Goal: Task Accomplishment & Management: Manage account settings

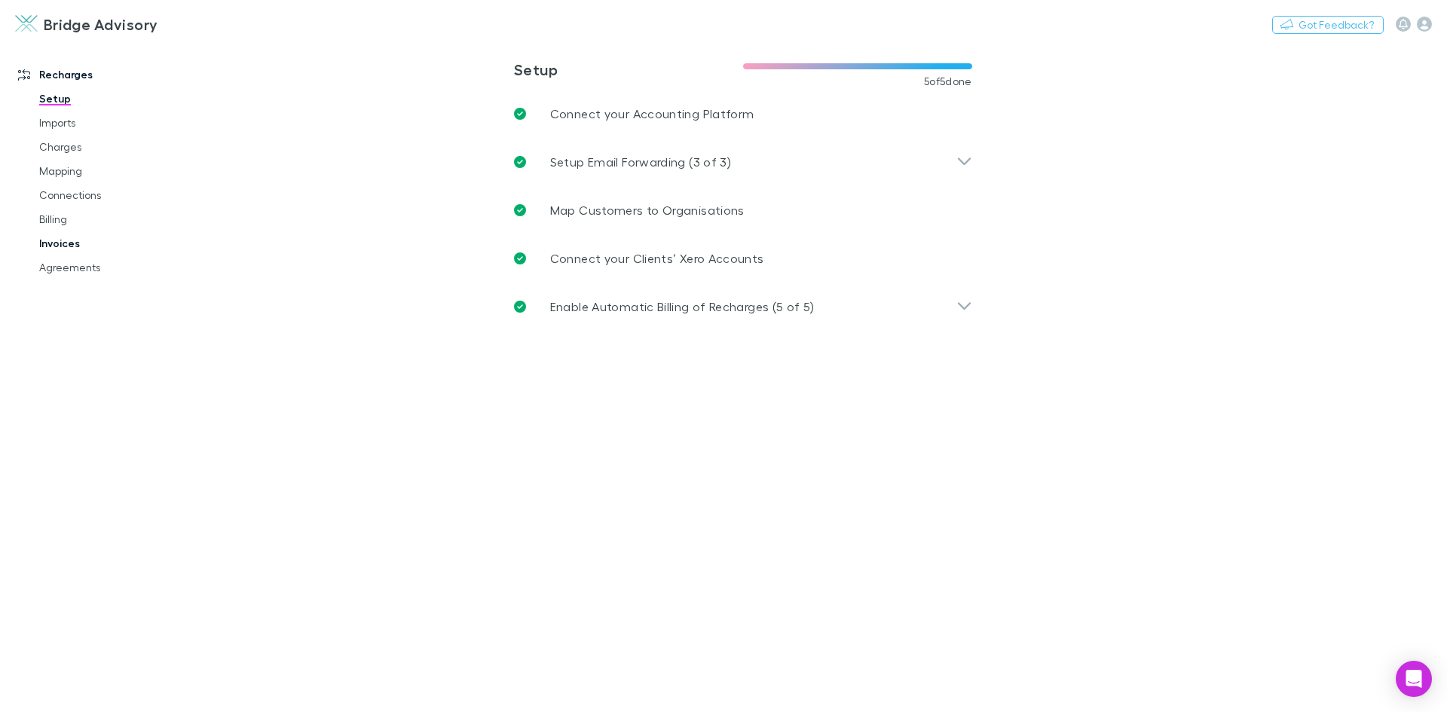
click at [53, 240] on link "Invoices" at bounding box center [113, 243] width 179 height 24
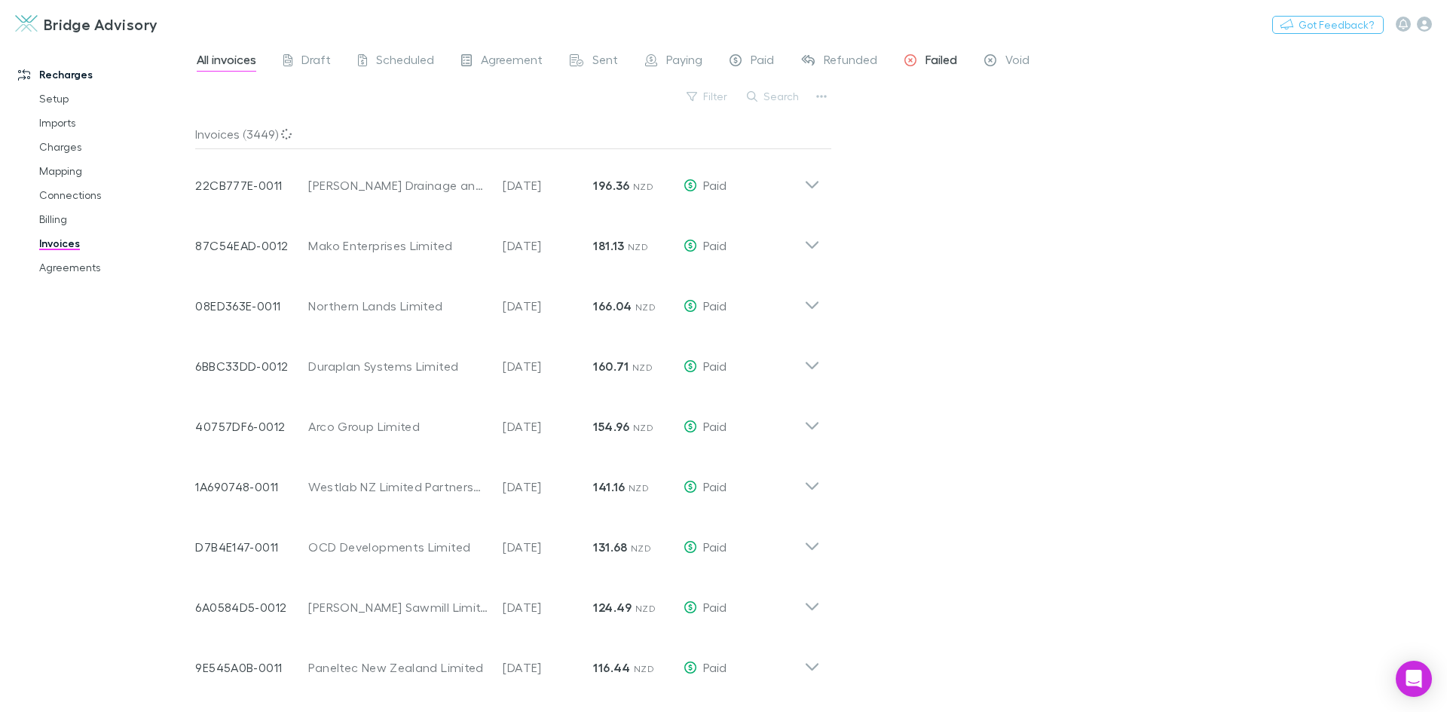
click at [947, 62] on span "Failed" at bounding box center [941, 62] width 32 height 20
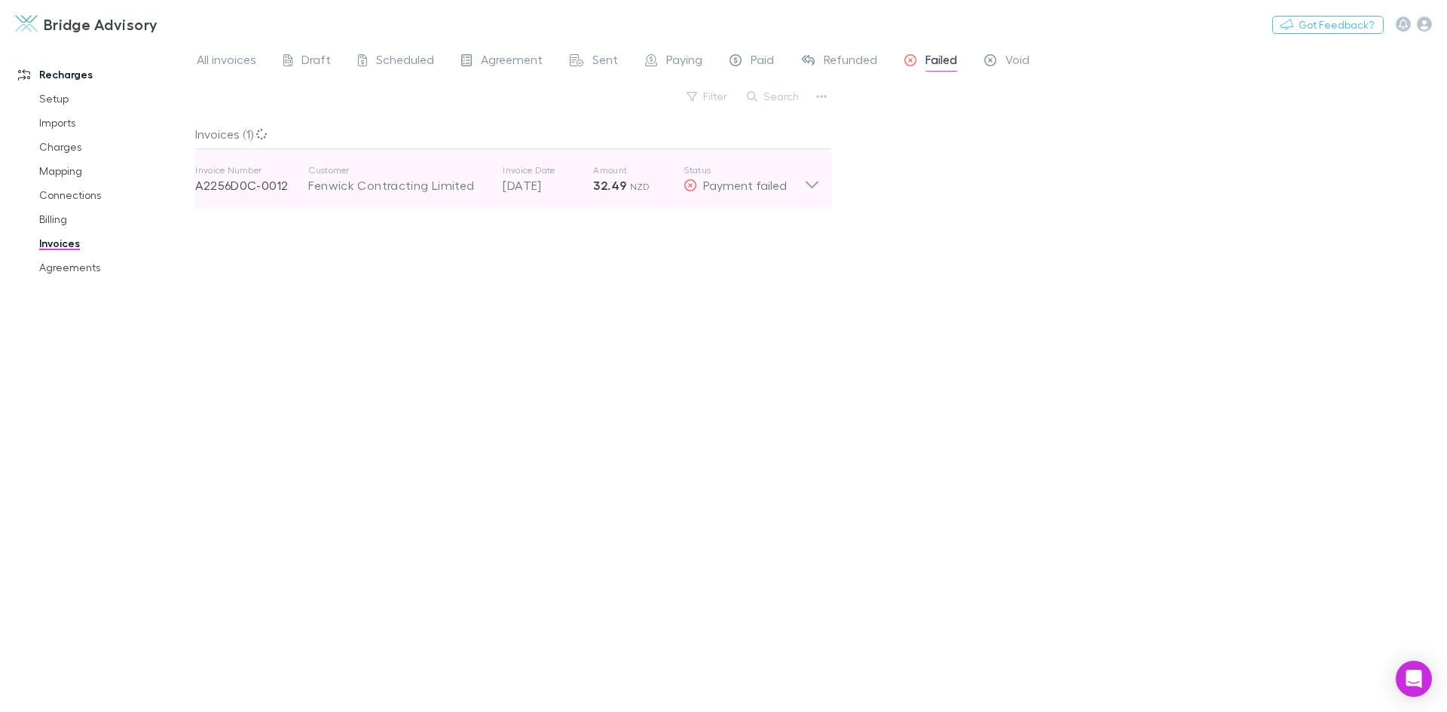
click at [812, 182] on icon at bounding box center [812, 179] width 16 height 30
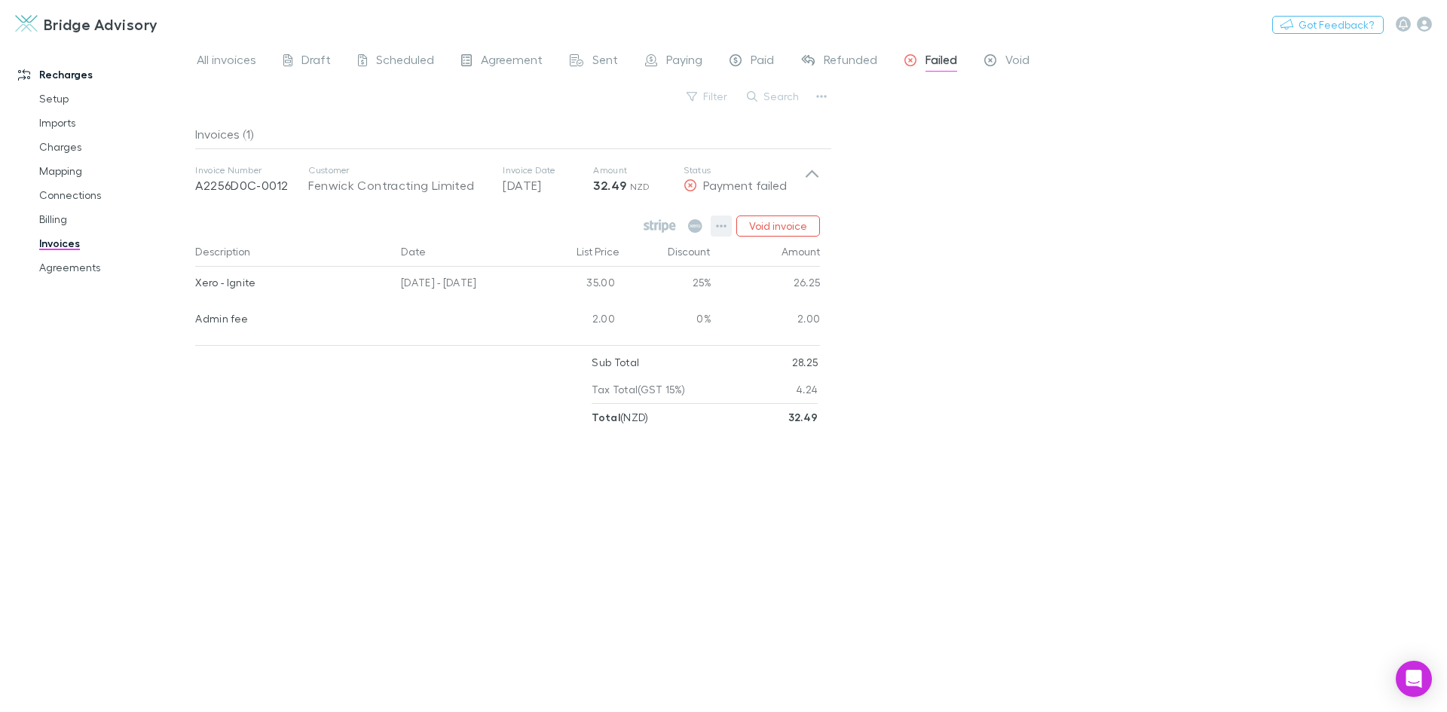
click at [726, 225] on icon "button" at bounding box center [721, 226] width 11 height 12
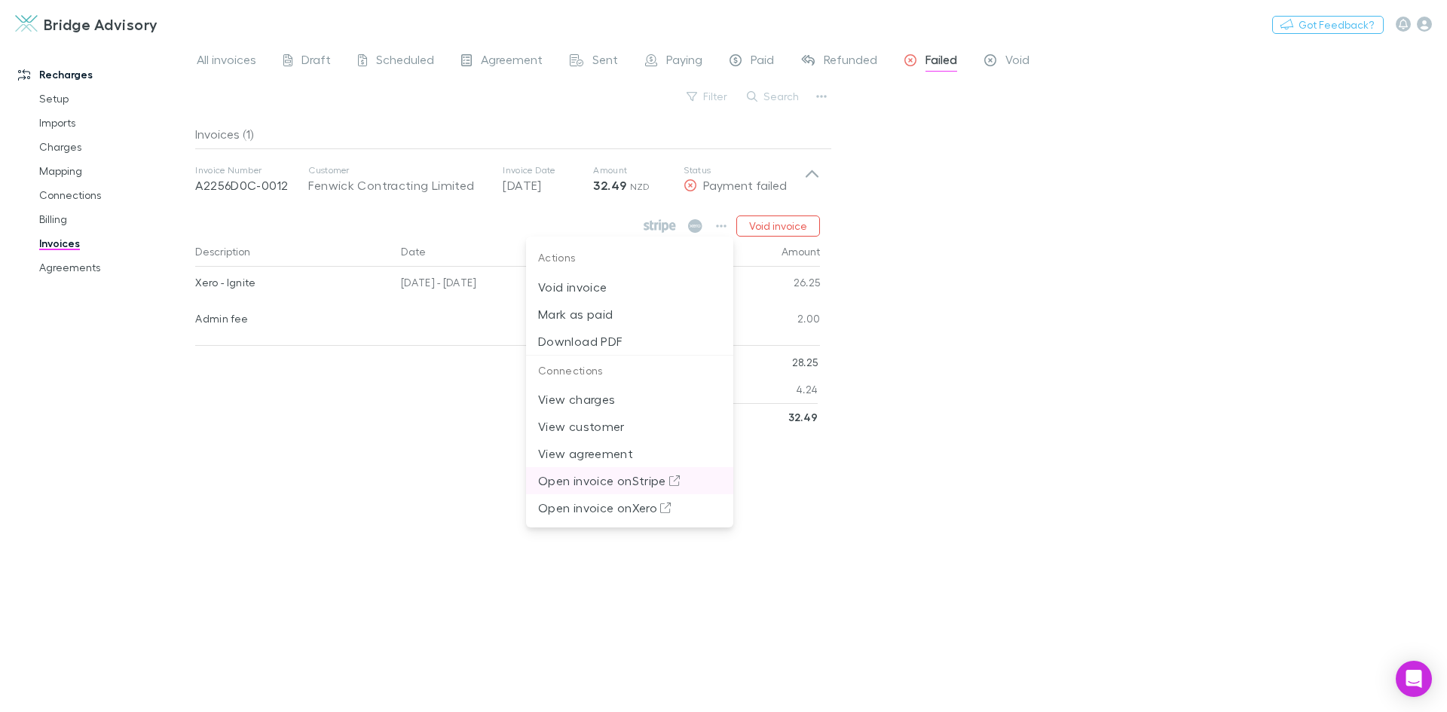
click at [628, 478] on p "Open invoice on Stripe" at bounding box center [629, 481] width 183 height 18
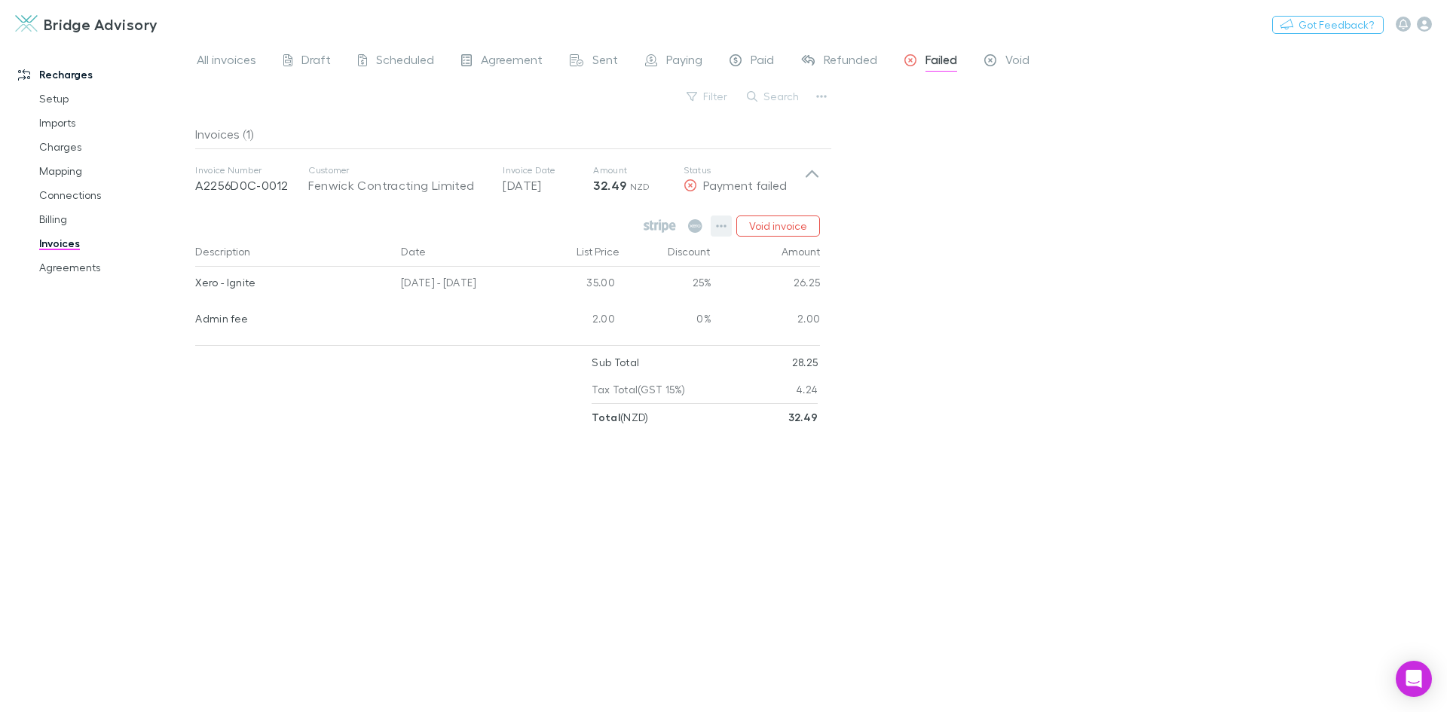
click at [726, 228] on icon "button" at bounding box center [721, 226] width 11 height 12
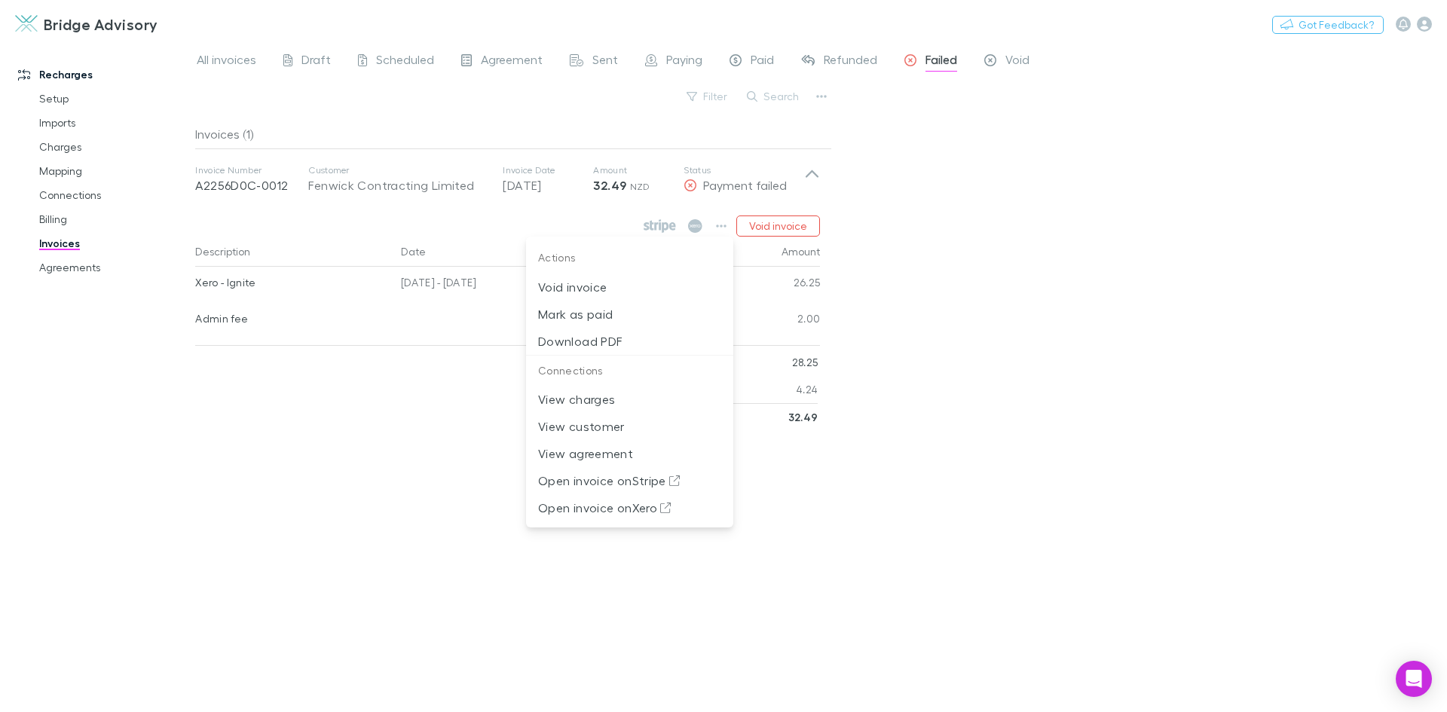
click at [1028, 296] on div at bounding box center [723, 356] width 1447 height 712
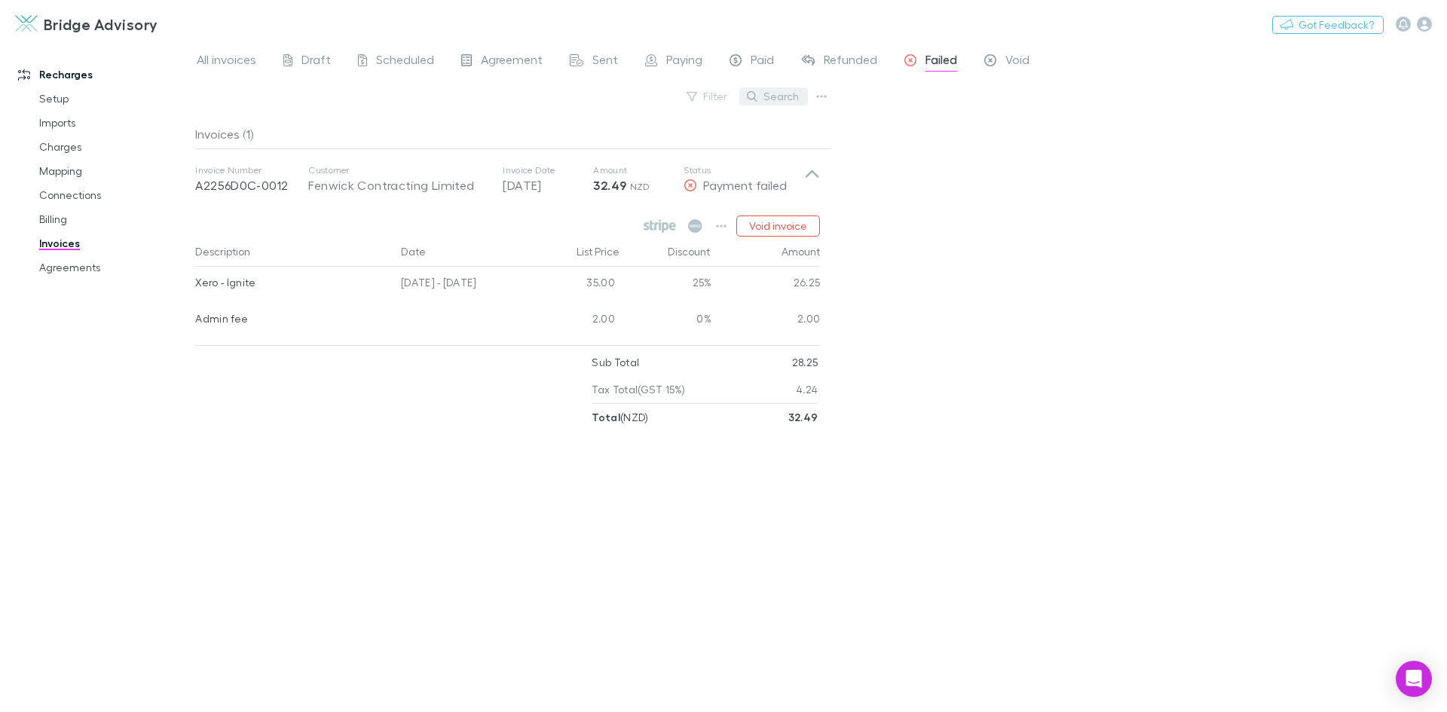
click at [785, 89] on button "Search" at bounding box center [773, 96] width 69 height 18
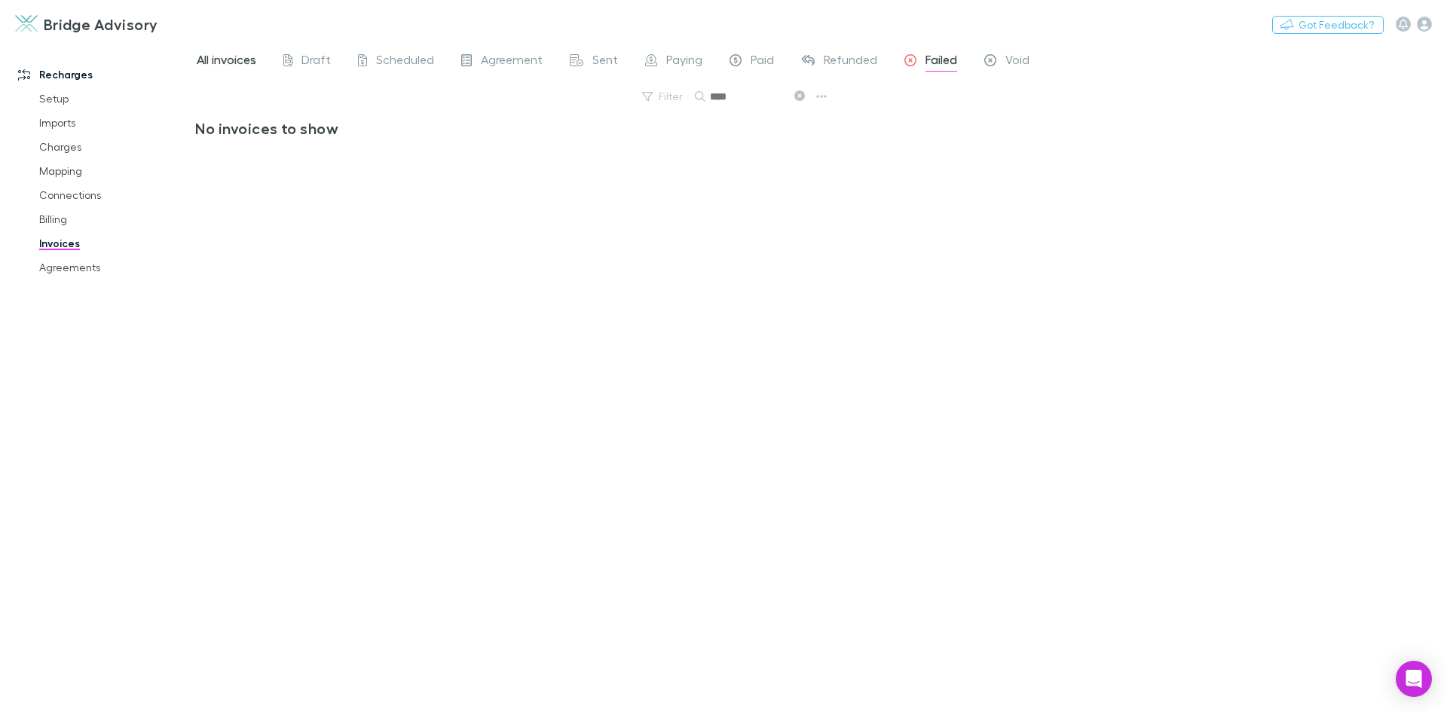
type input "****"
click at [234, 58] on span "All invoices" at bounding box center [227, 62] width 60 height 20
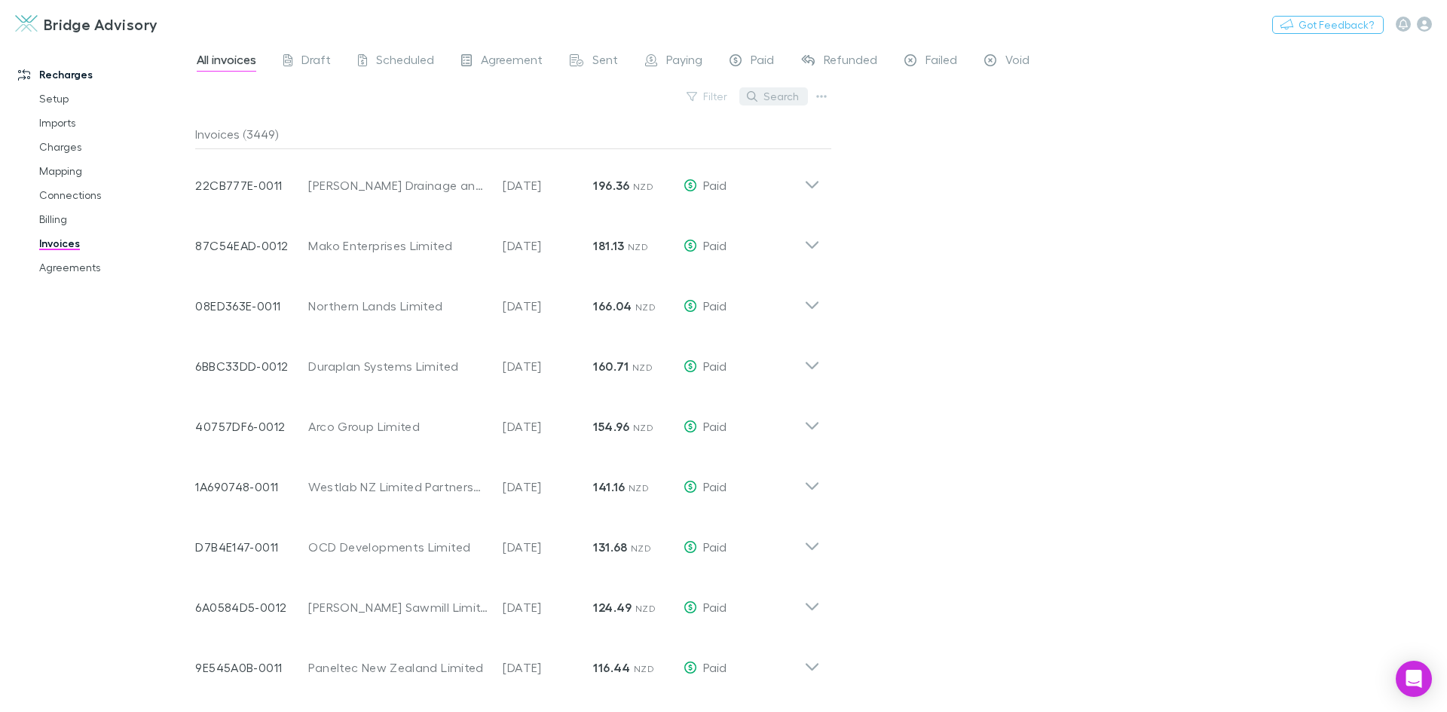
click at [780, 102] on button "Search" at bounding box center [773, 96] width 69 height 18
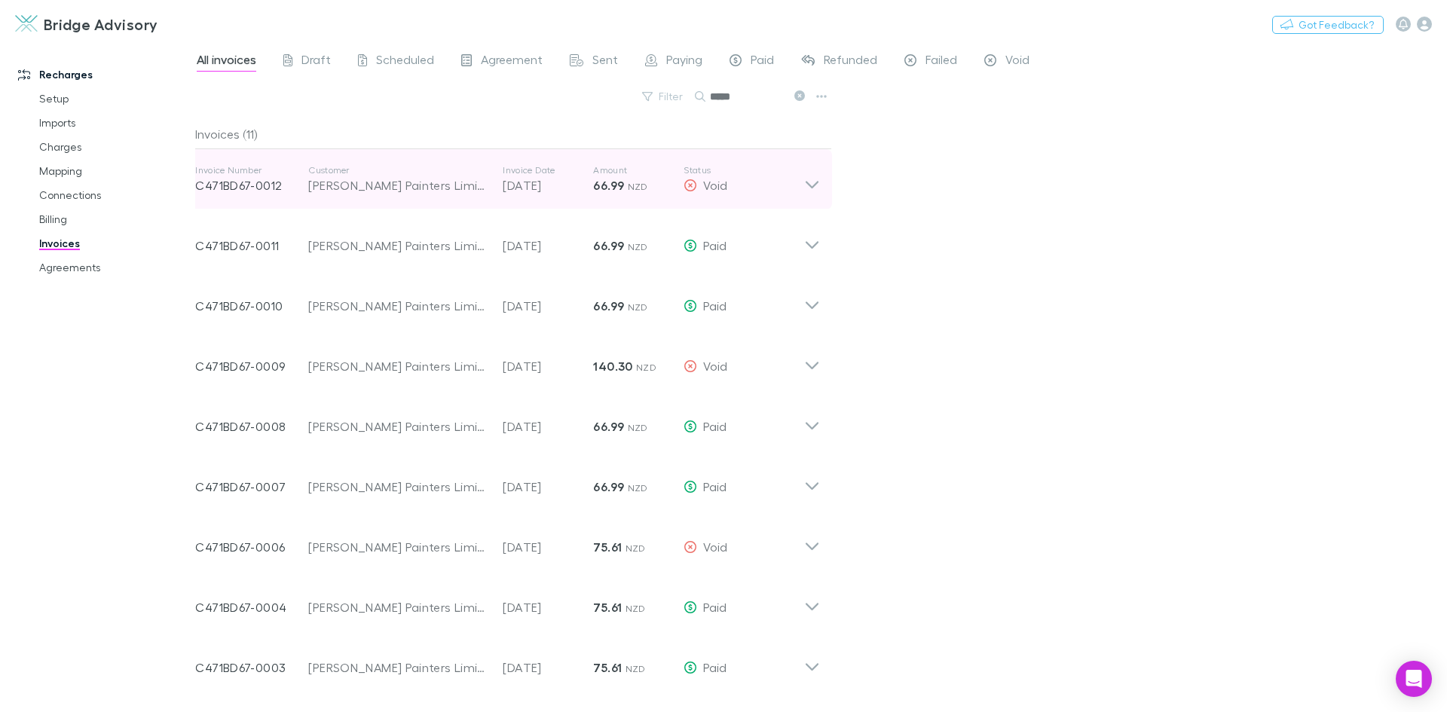
type input "*****"
click at [815, 185] on icon at bounding box center [812, 185] width 13 height 8
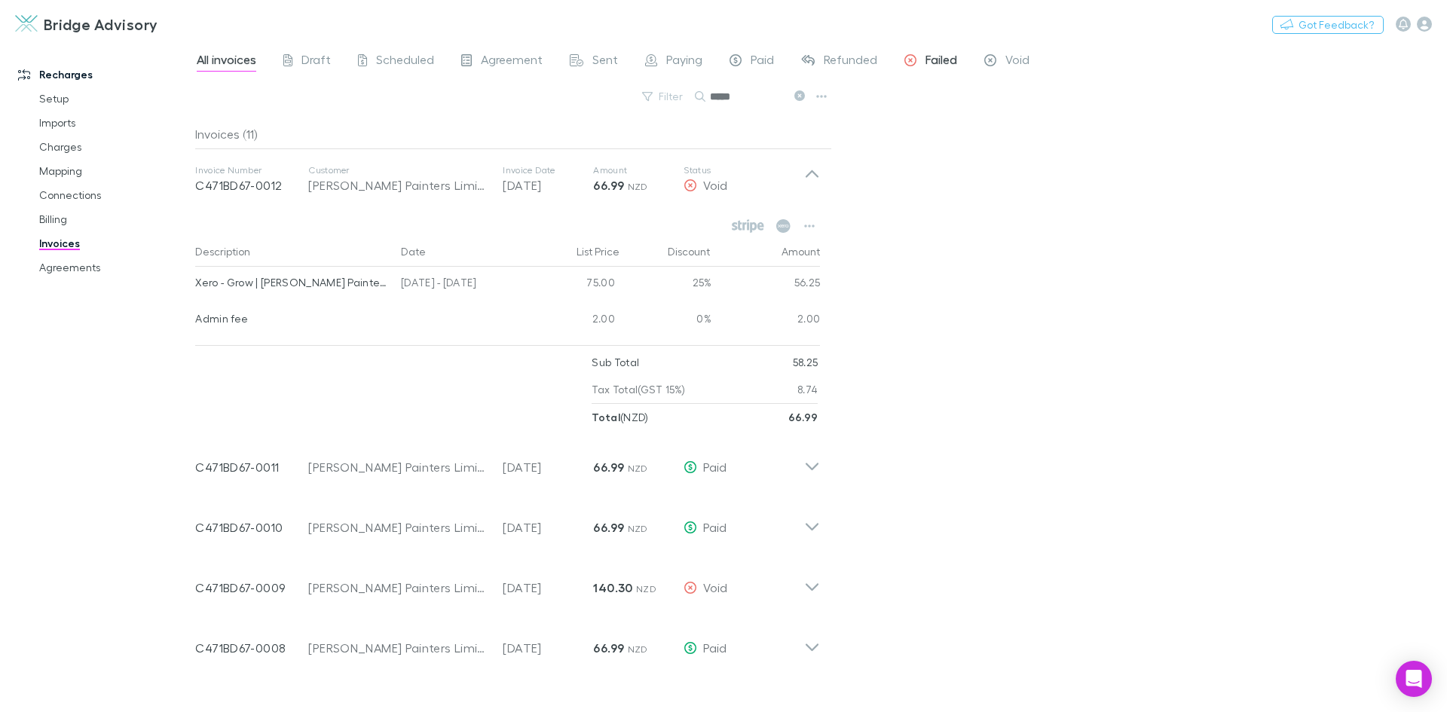
drag, startPoint x: 803, startPoint y: 93, endPoint x: 902, endPoint y: 62, distance: 103.7
click at [803, 93] on icon at bounding box center [799, 95] width 11 height 11
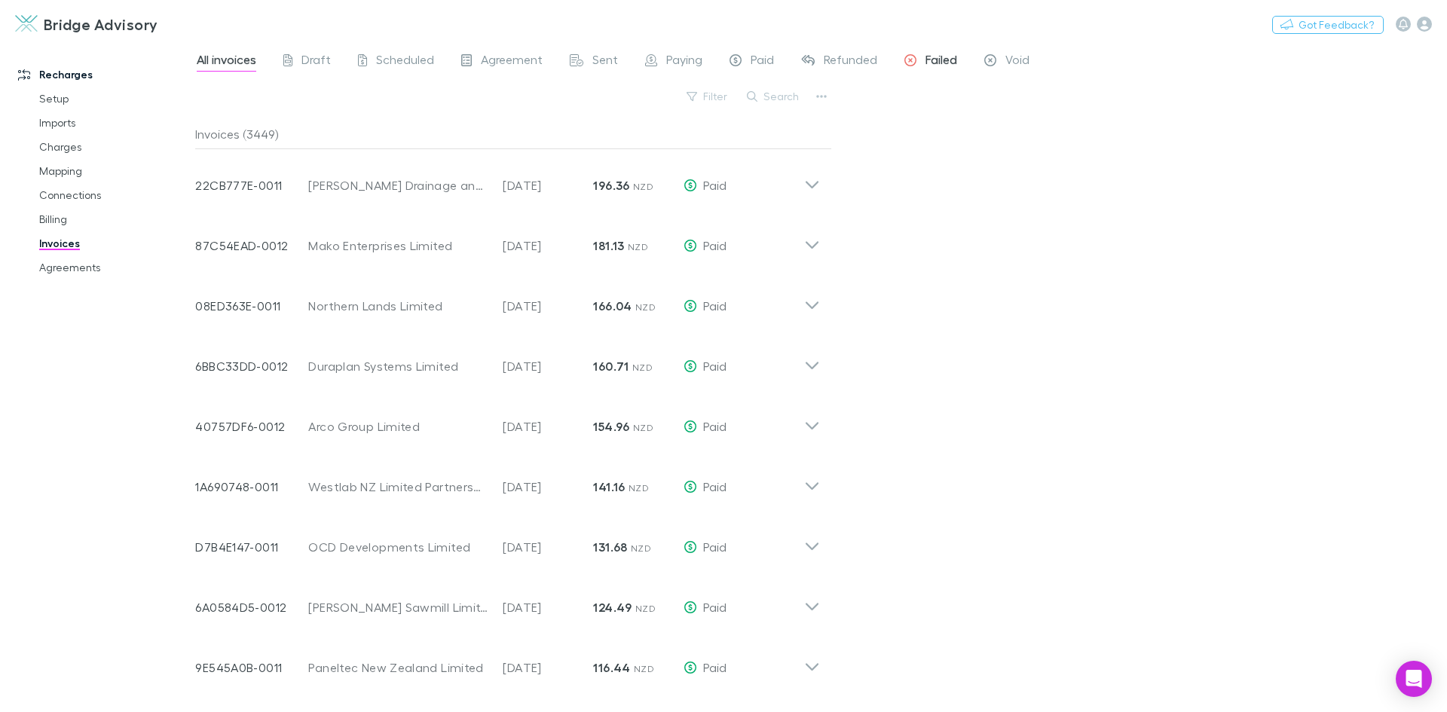
click at [946, 60] on span "Failed" at bounding box center [941, 62] width 32 height 20
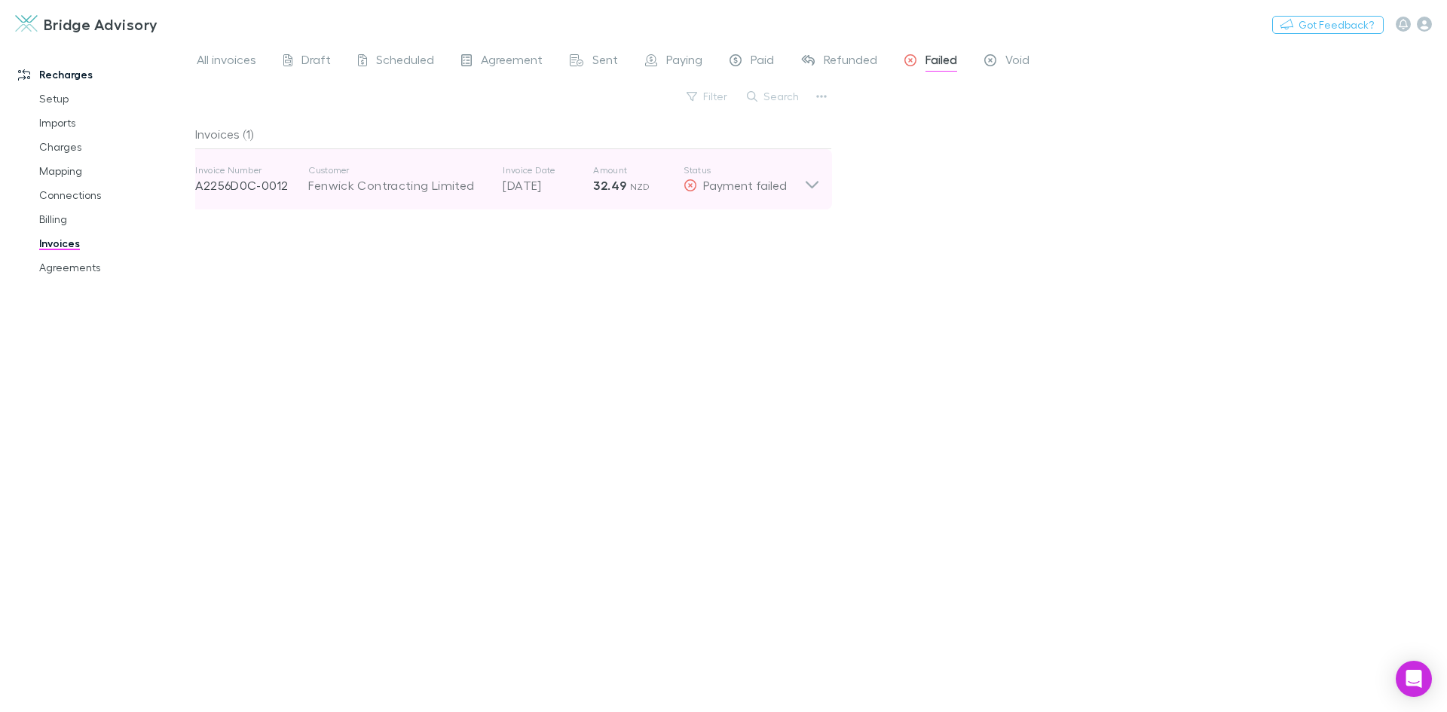
click at [816, 183] on icon at bounding box center [812, 179] width 16 height 30
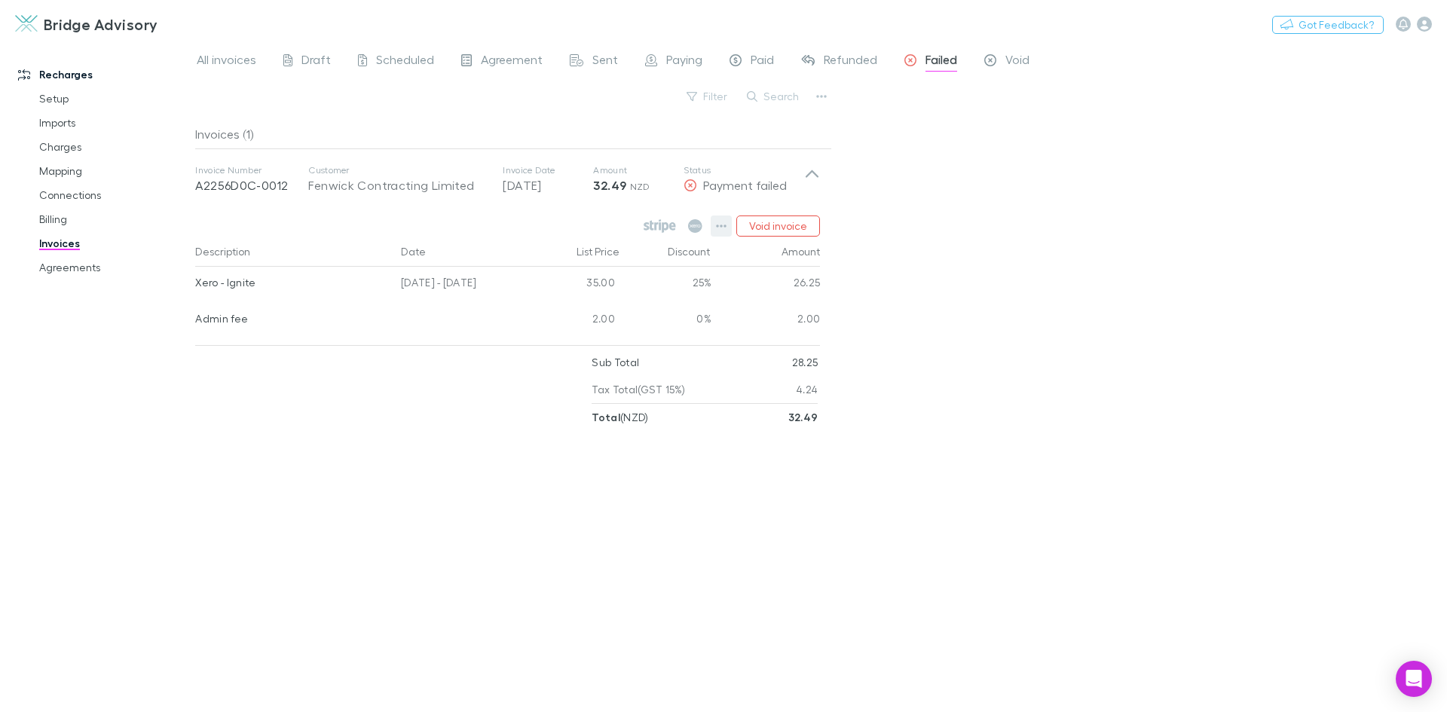
click at [725, 225] on icon "button" at bounding box center [721, 226] width 11 height 12
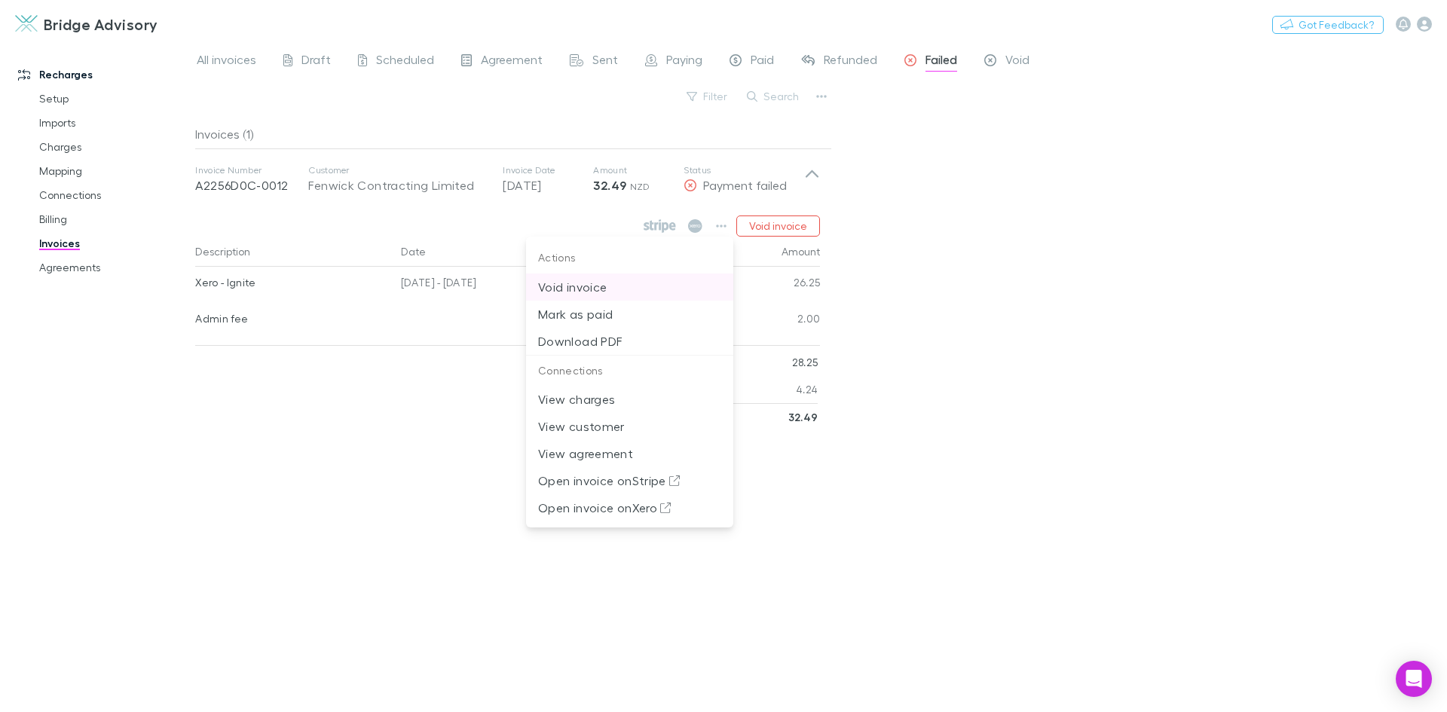
click at [587, 289] on p "Void invoice" at bounding box center [629, 287] width 183 height 18
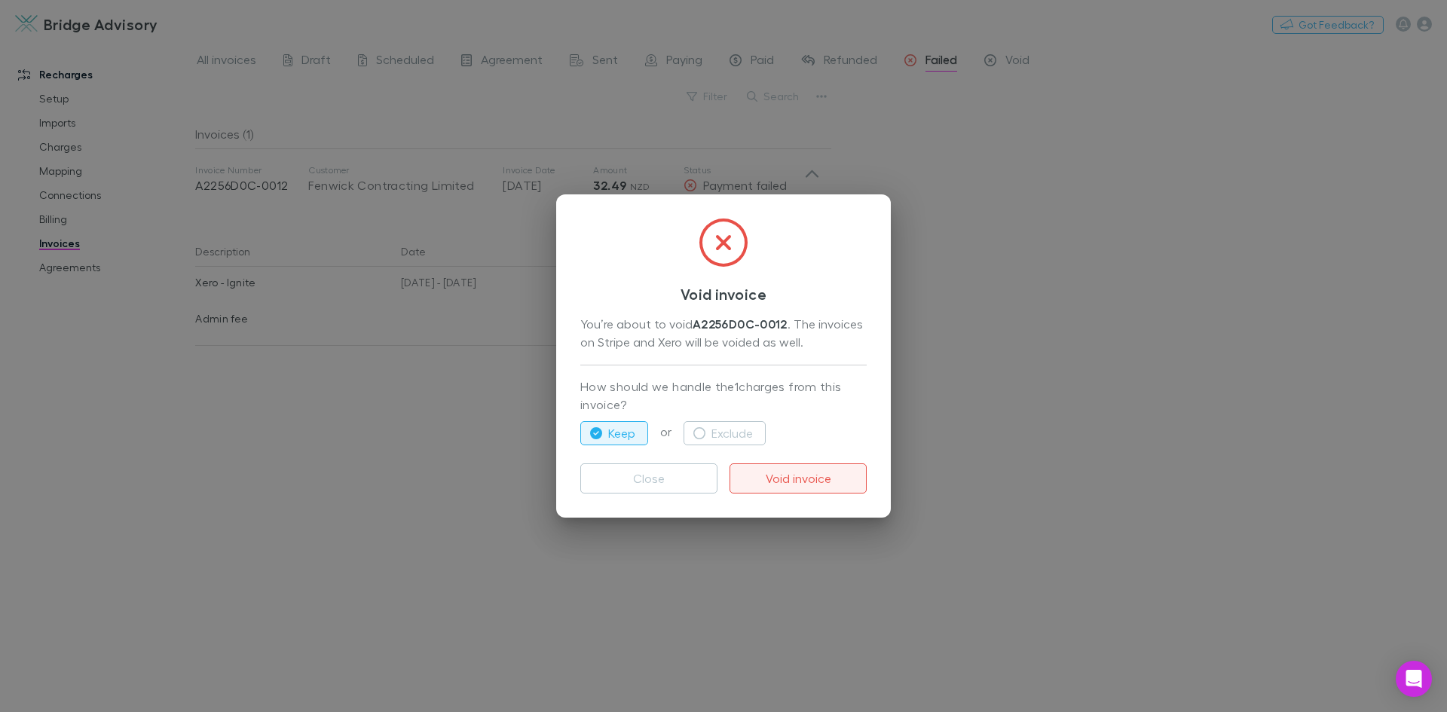
click at [816, 473] on button "Void invoice" at bounding box center [797, 478] width 137 height 30
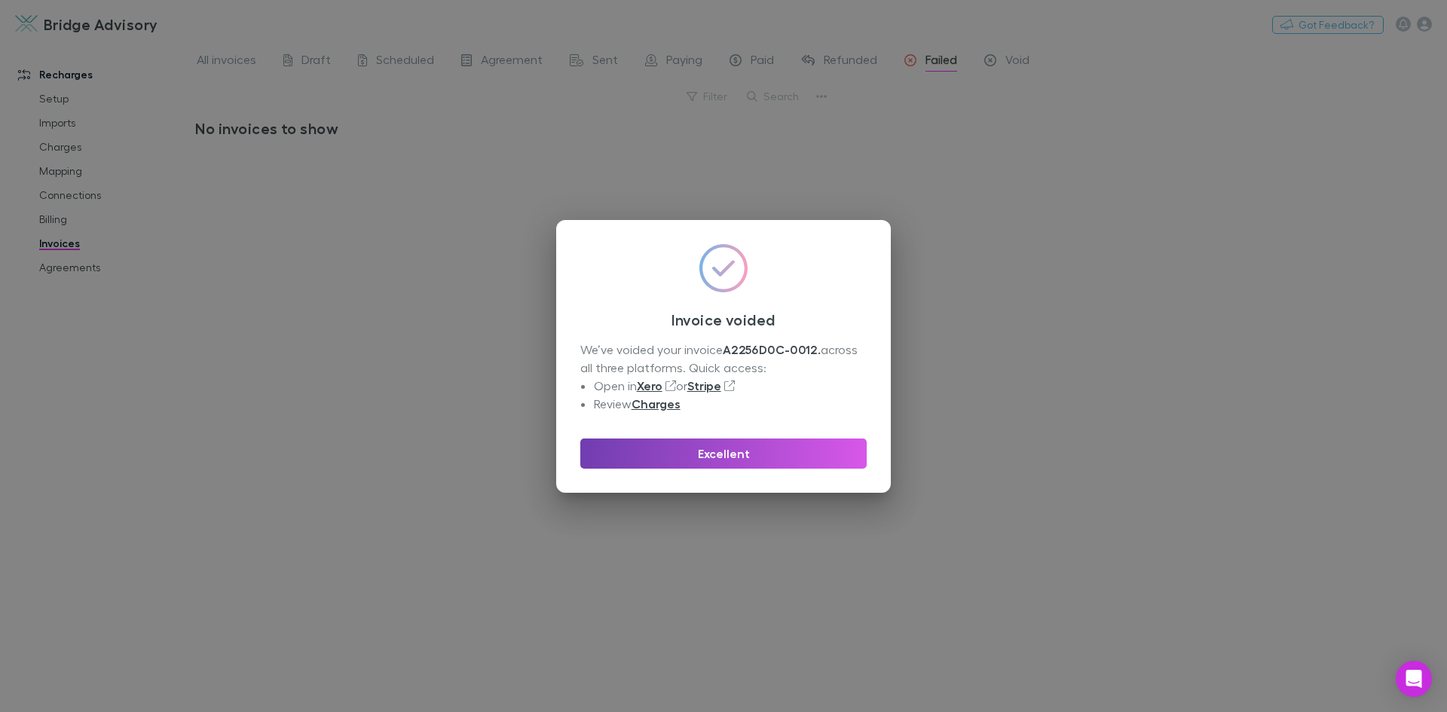
click at [740, 460] on button "Excellent" at bounding box center [723, 454] width 286 height 30
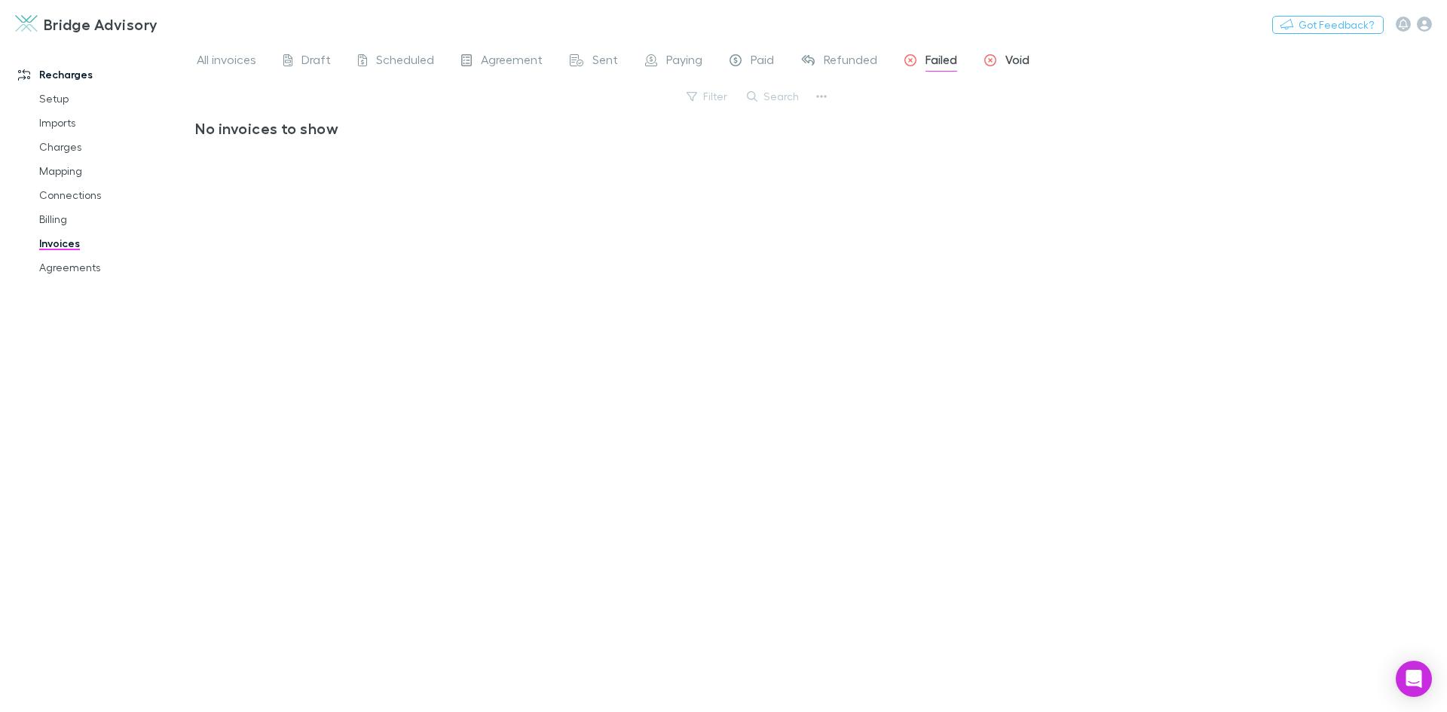
click at [1009, 60] on span "Void" at bounding box center [1017, 62] width 24 height 20
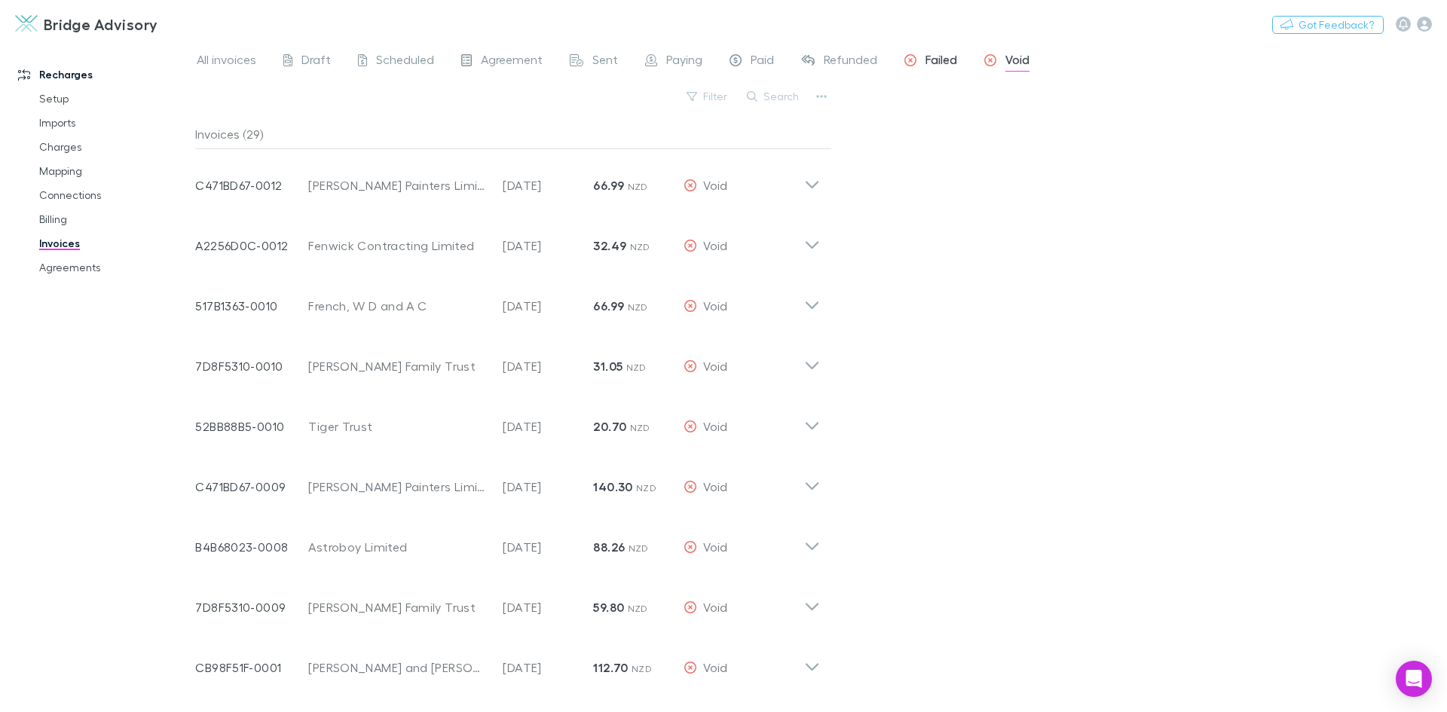
click at [933, 69] on span "Failed" at bounding box center [941, 62] width 32 height 20
